Goal: Book appointment/travel/reservation

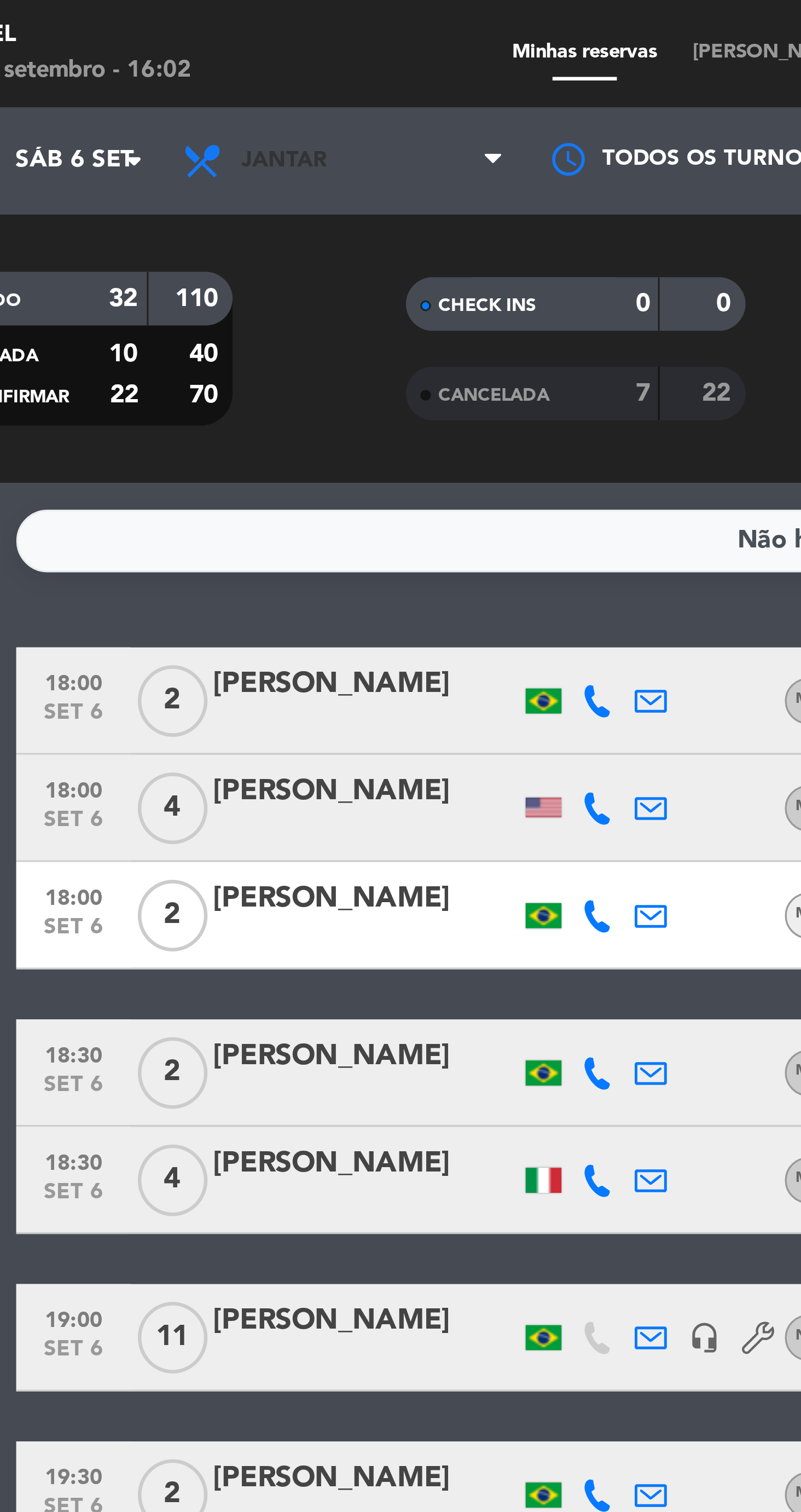
click at [151, 57] on span "Jantar" at bounding box center [172, 49] width 109 height 24
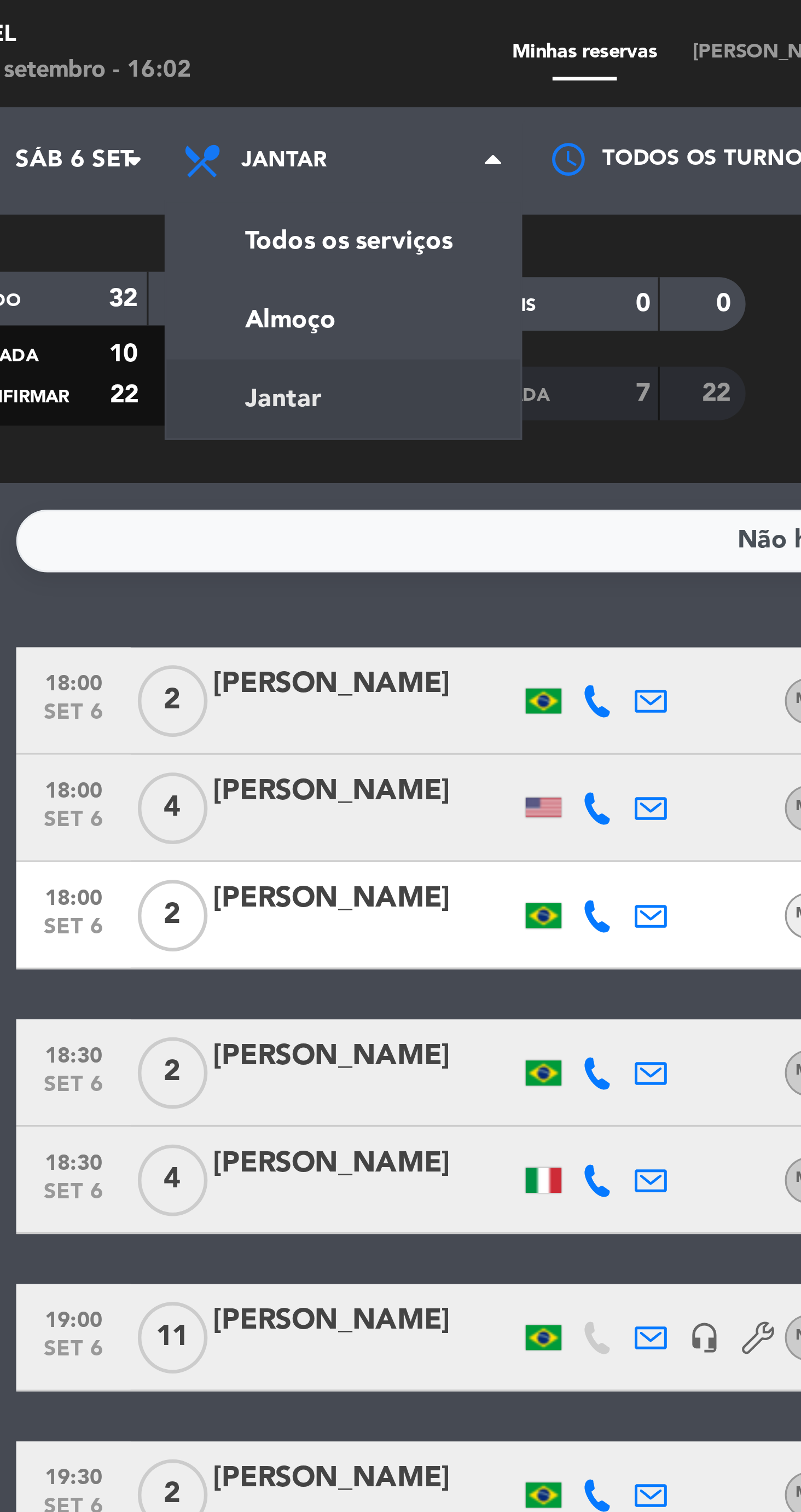
click at [172, 102] on div "menu Aprazível Sábado 6. setembro - 16:02 Minhas reservas Mesas semeadas Dispon…" at bounding box center [401, 74] width 801 height 148
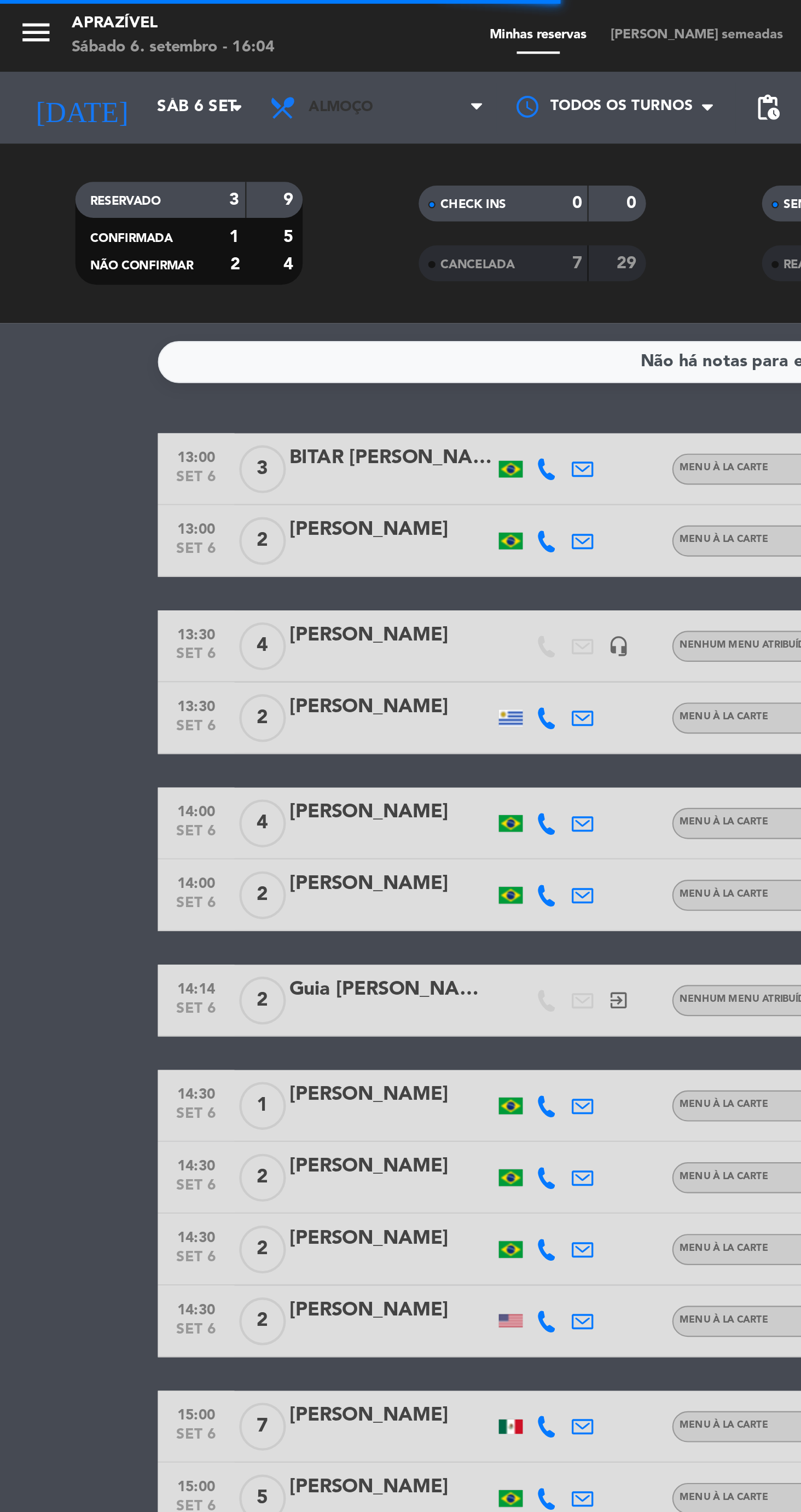
click at [134, 49] on icon at bounding box center [131, 49] width 16 height 13
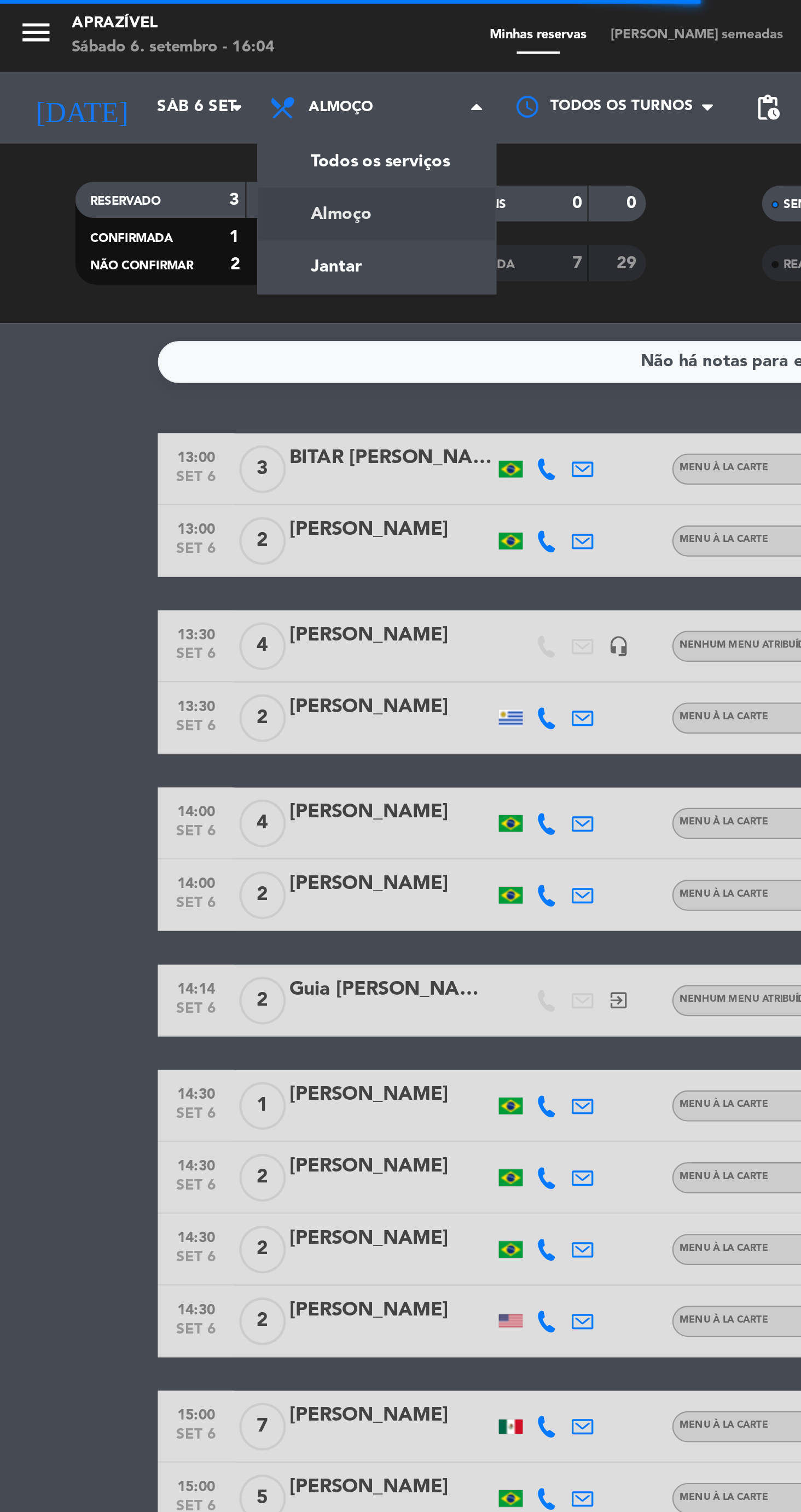
click at [150, 127] on div "menu Aprazível Sábado 6. setembro - 16:04 Minhas reservas Mesas semeadas Dispon…" at bounding box center [401, 74] width 801 height 148
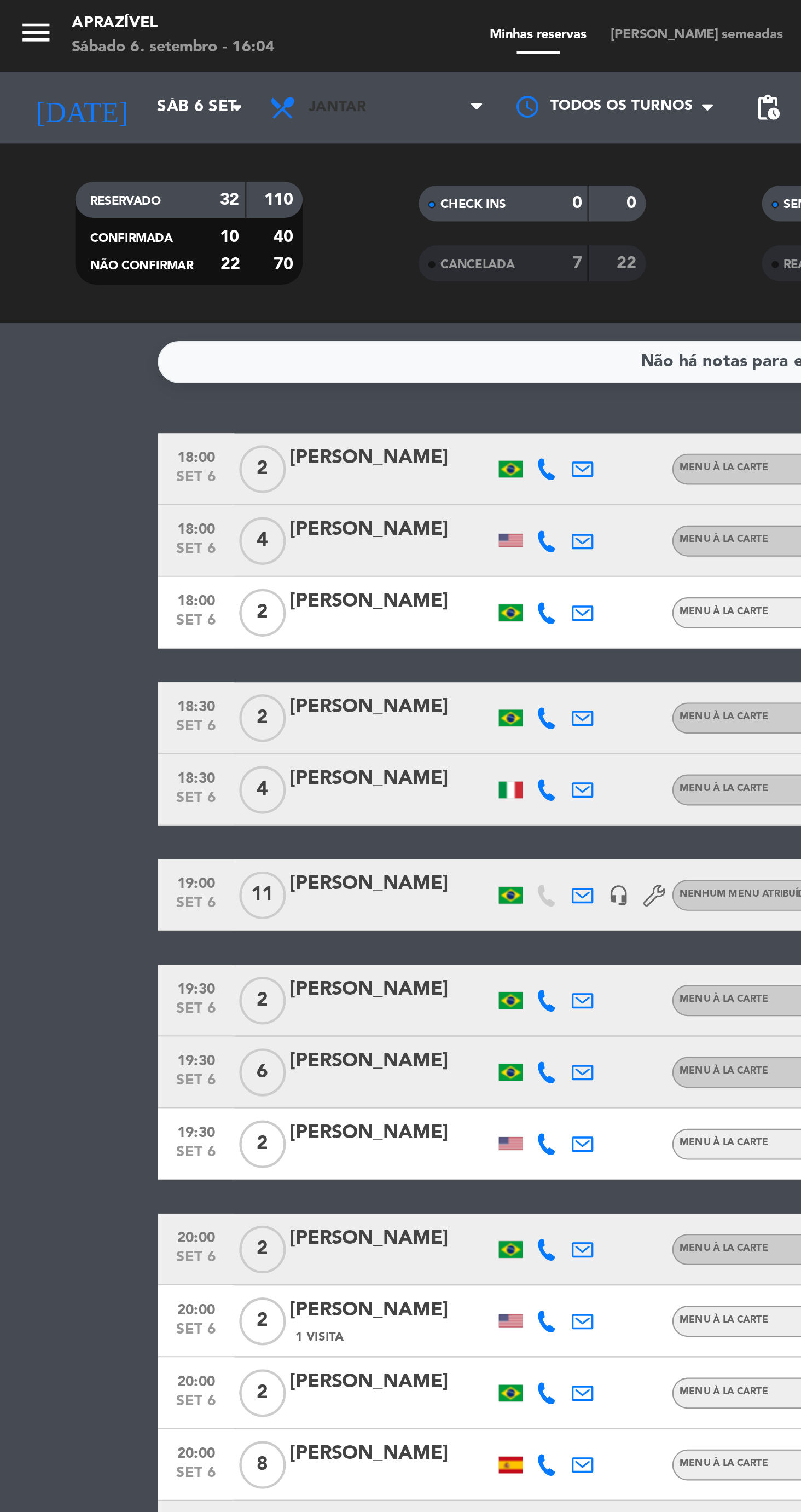
click at [161, 57] on span "Jantar" at bounding box center [172, 49] width 109 height 24
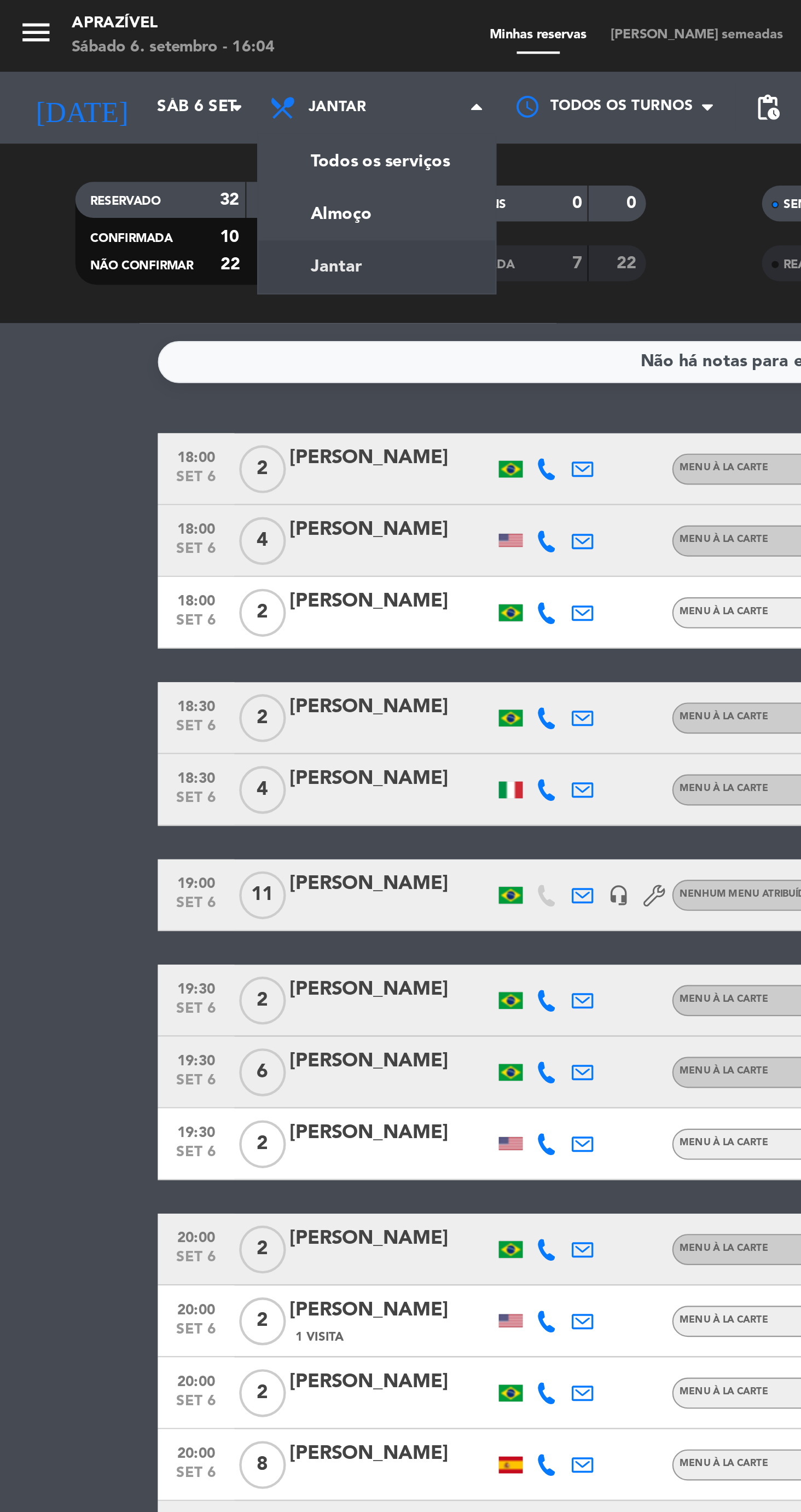
click at [175, 105] on div "menu Aprazível Sábado 6. setembro - 16:04 Minhas reservas Mesas semeadas Dispon…" at bounding box center [401, 74] width 801 height 148
